Goal: Task Accomplishment & Management: Manage account settings

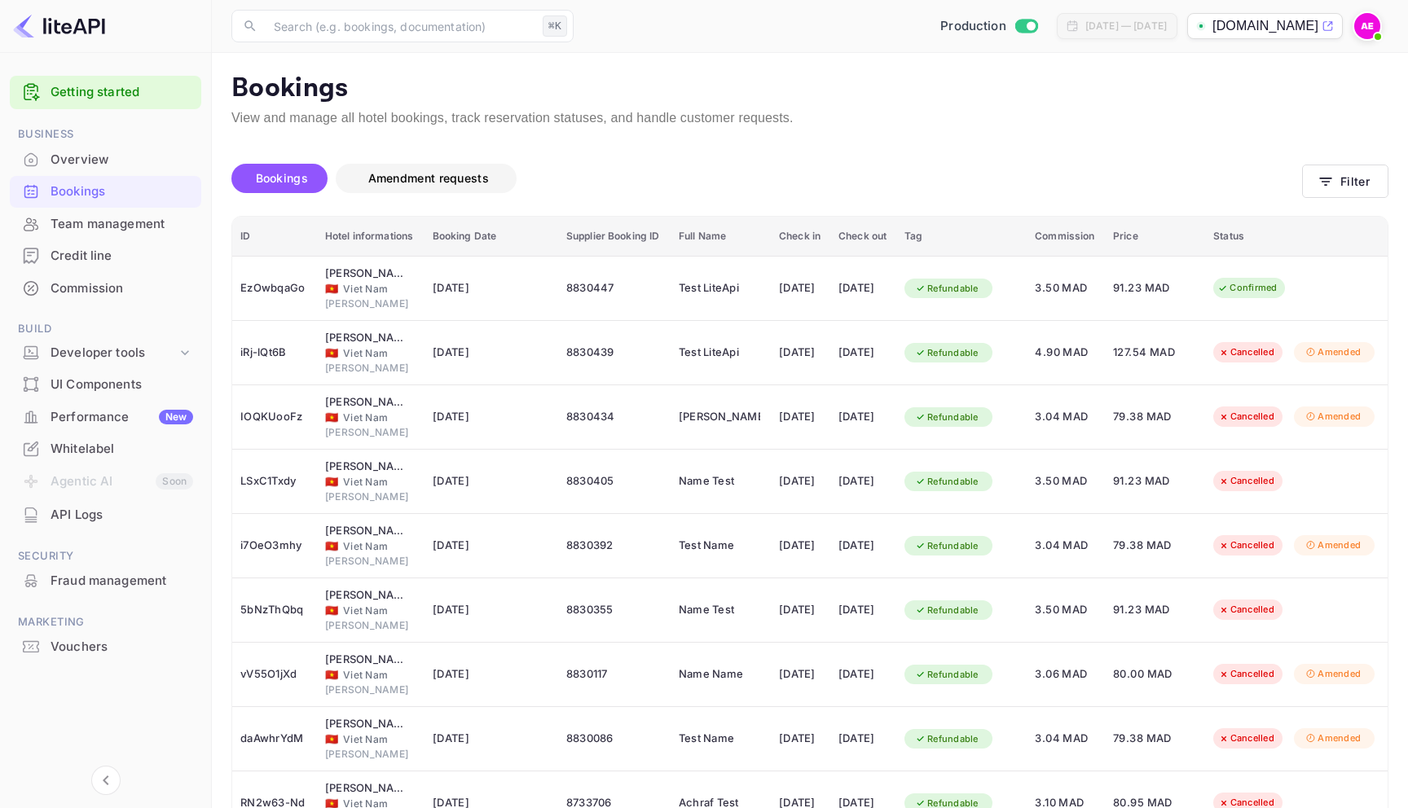
click at [475, 191] on button "Amendment requests" at bounding box center [426, 178] width 181 height 29
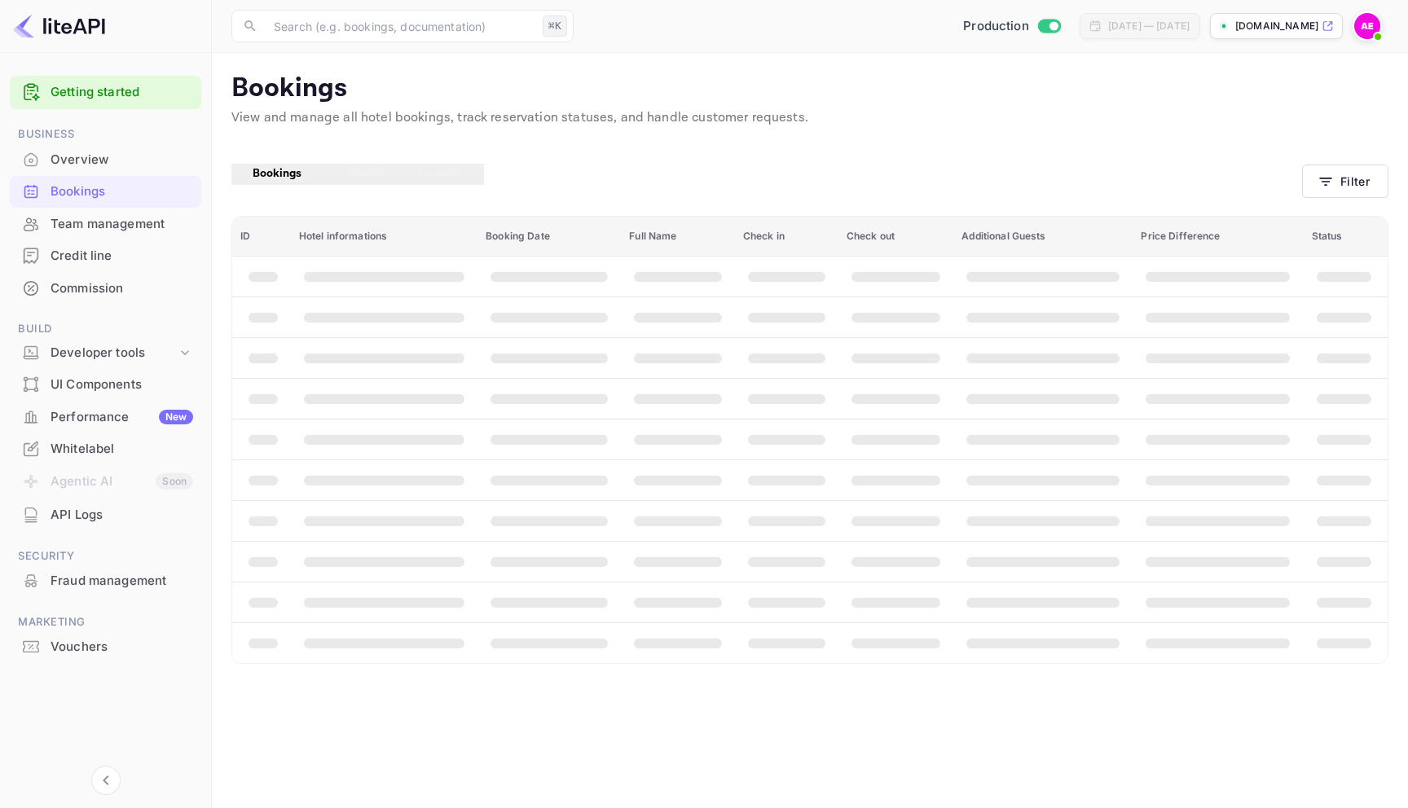
click at [289, 171] on span "Bookings" at bounding box center [277, 173] width 49 height 15
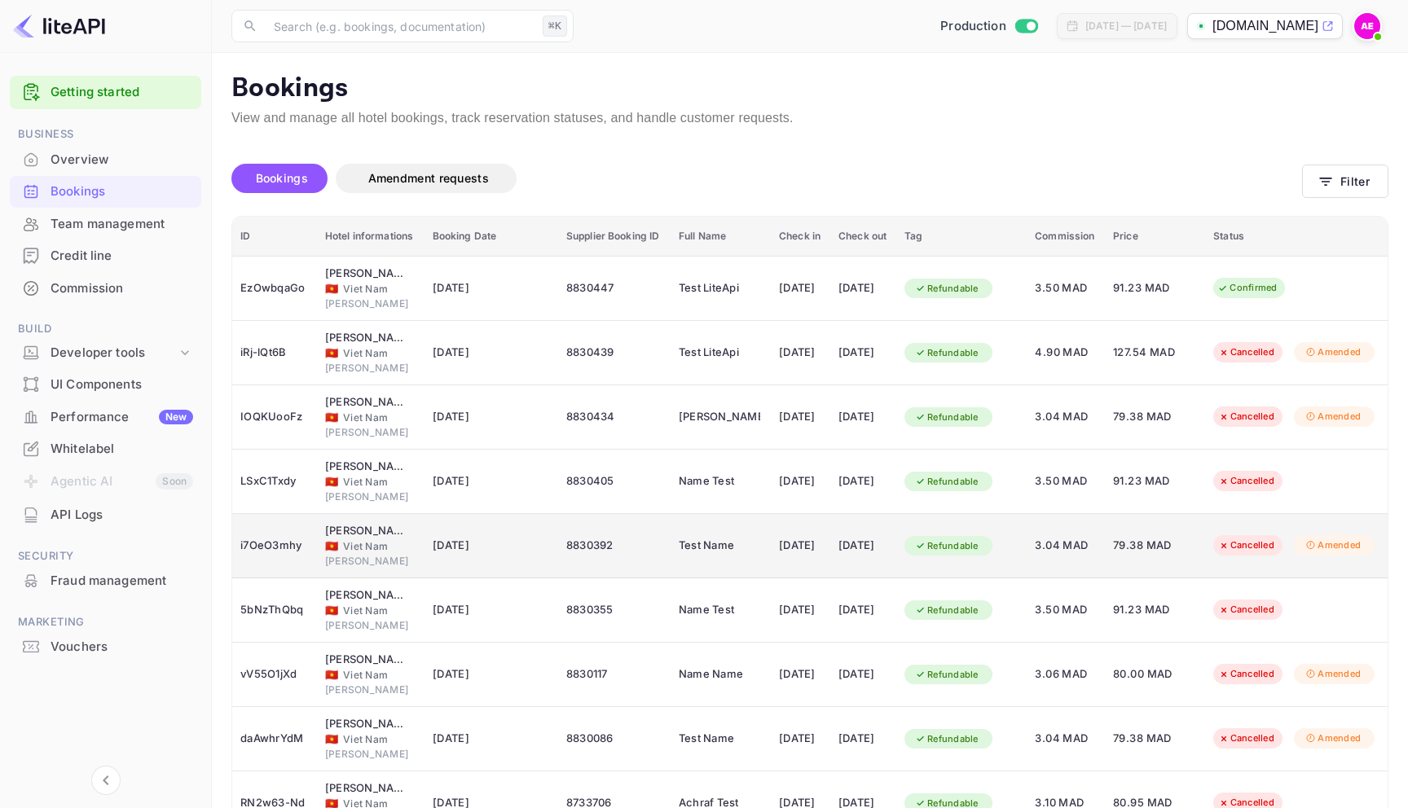
scroll to position [167, 0]
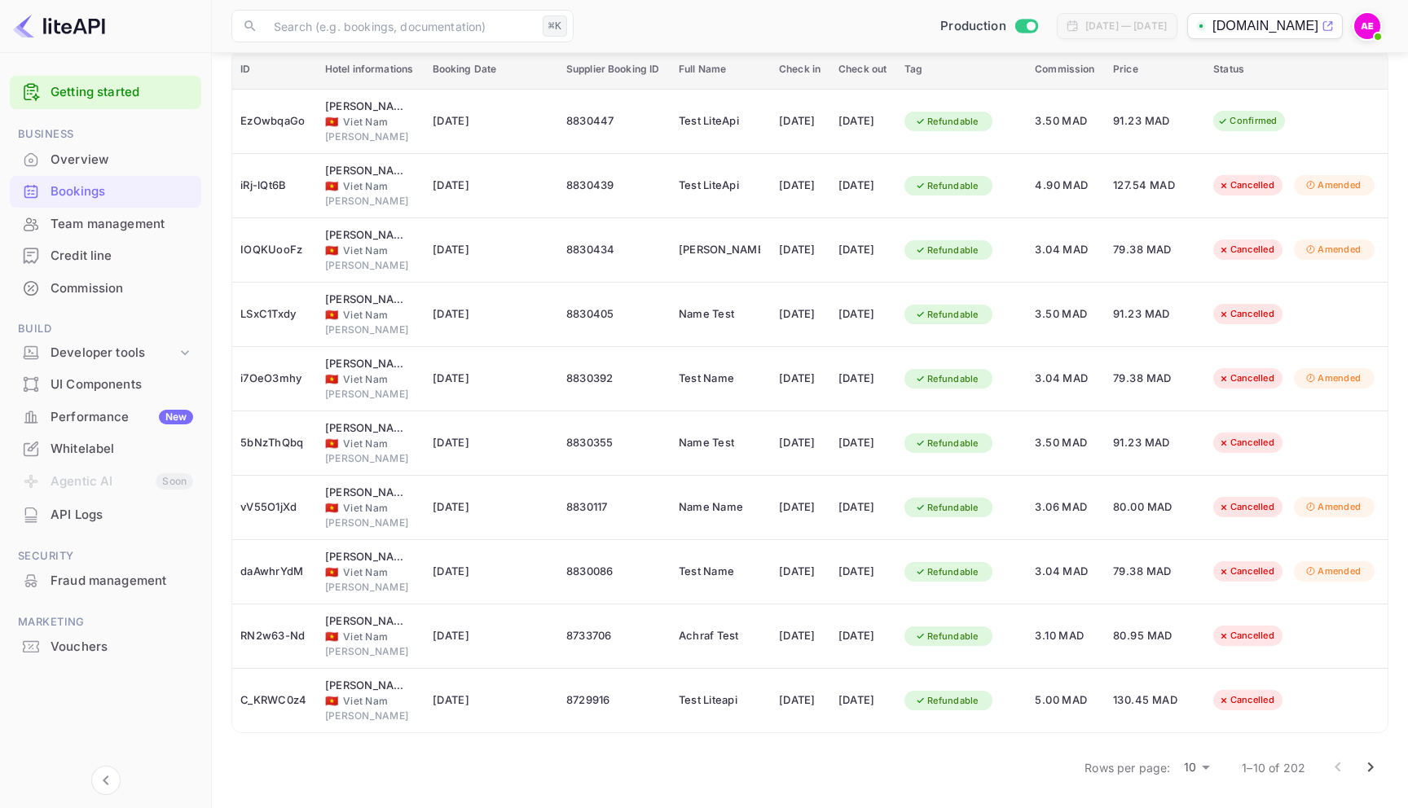
click at [1367, 764] on icon "Go to next page" at bounding box center [1370, 768] width 20 height 20
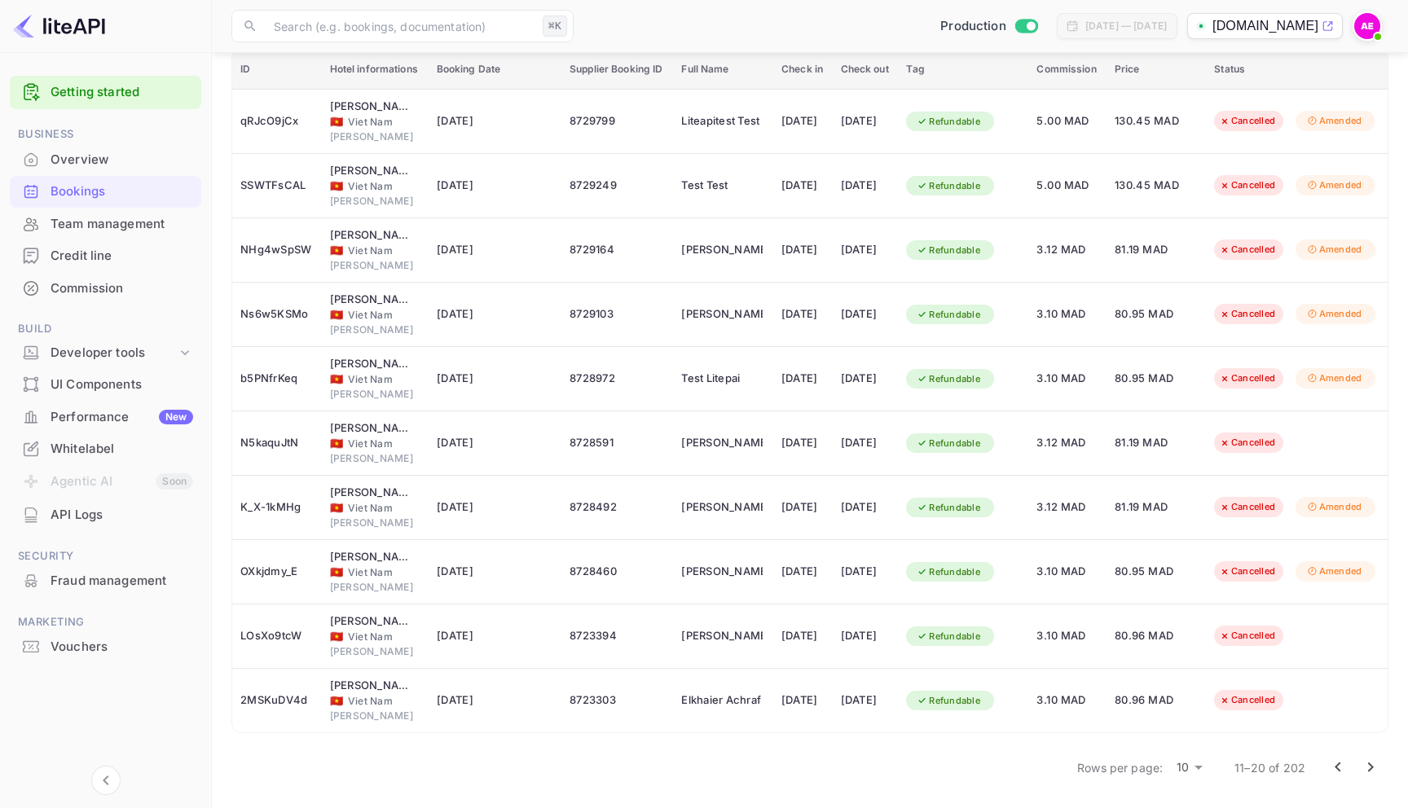
click at [1374, 773] on icon "Go to next page" at bounding box center [1370, 768] width 20 height 20
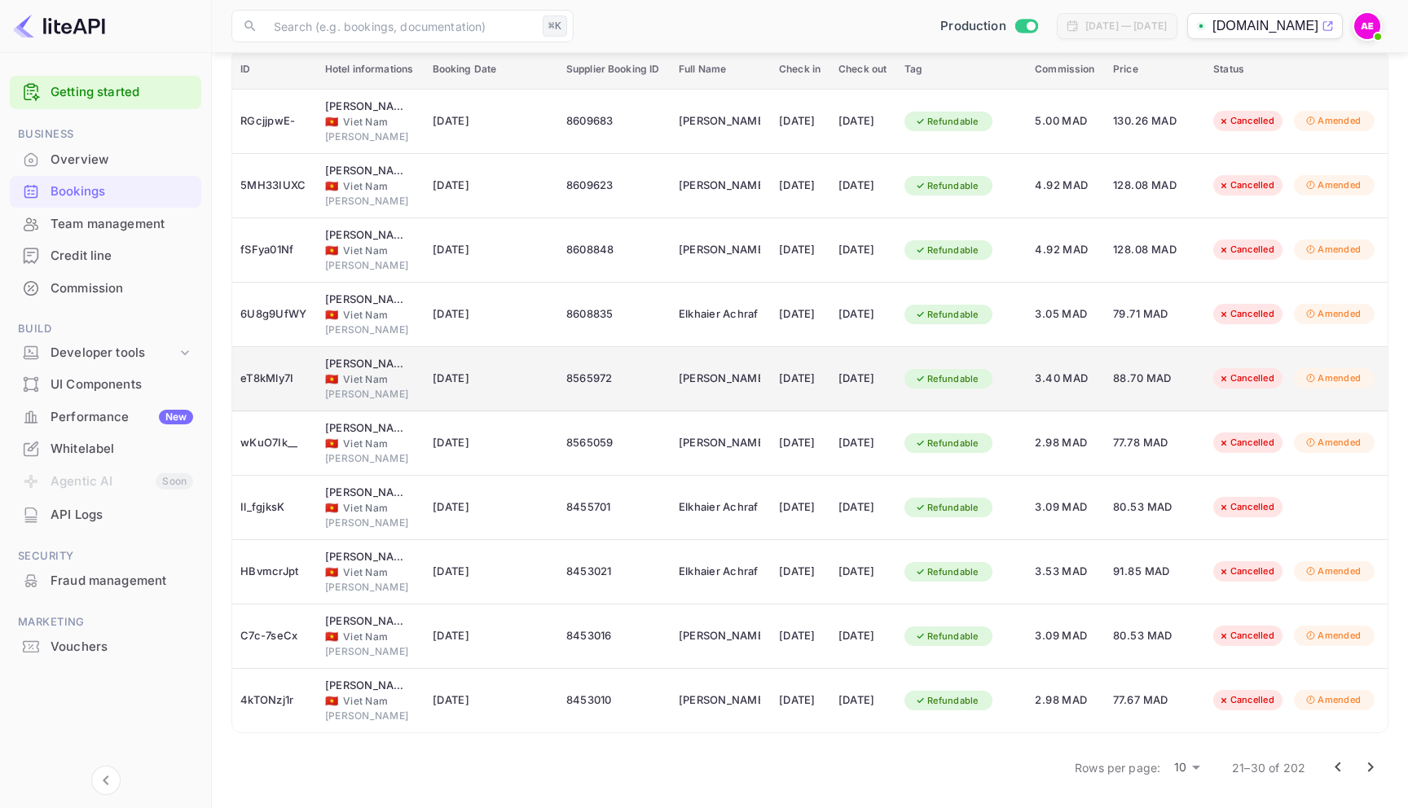
scroll to position [0, 0]
